Goal: Use online tool/utility: Use online tool/utility

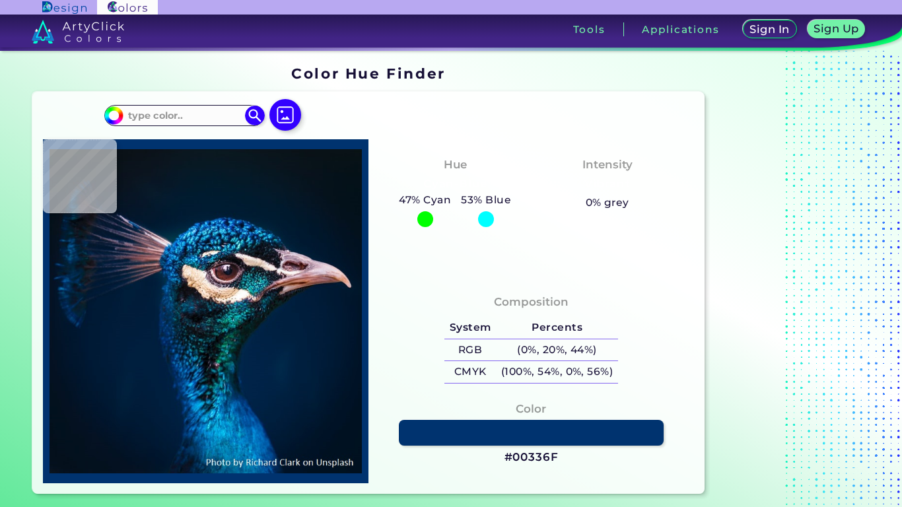
type input "#011b33"
type input "#011B33"
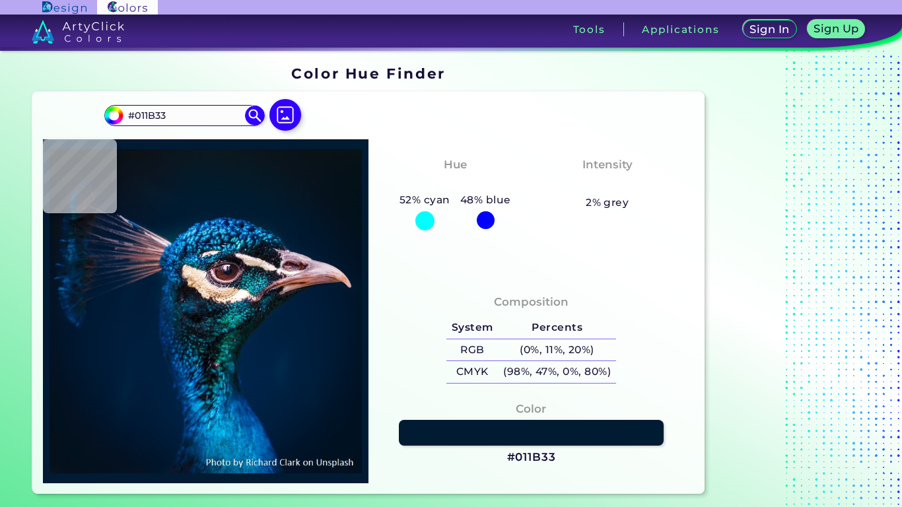
type input "#001930"
type input "#051626"
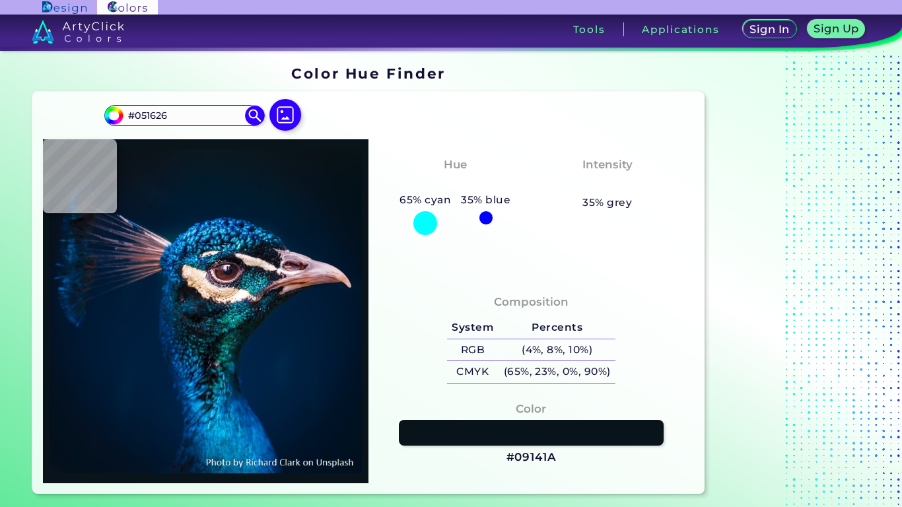
type input "#09141a"
type input "#09141A"
type input "#091217"
type input "#09181f"
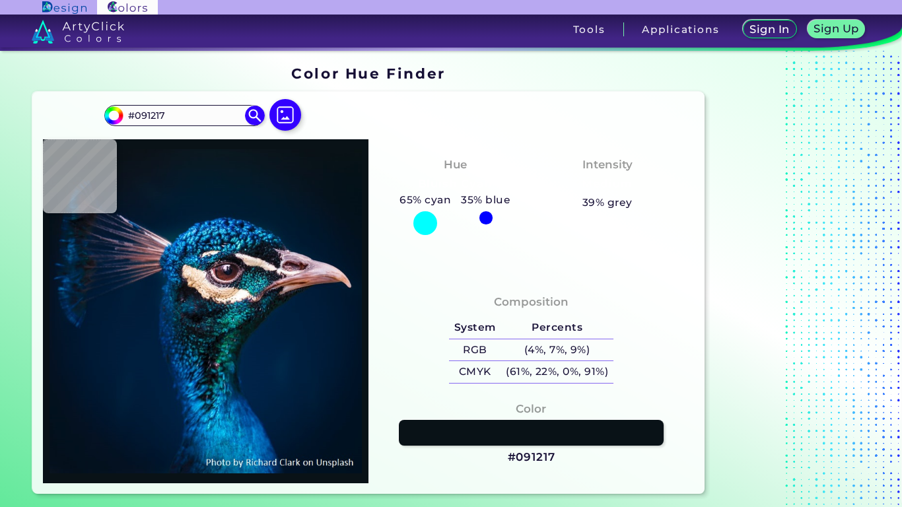
type input "#09181F"
type input "#071924"
type input "#031a29"
type input "#031A29"
